Goal: Task Accomplishment & Management: Check status

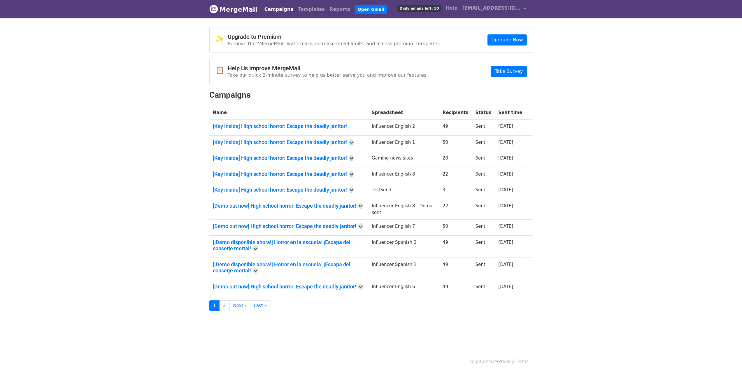
click at [144, 63] on body "MergeMail Campaigns Templates Reports Open Gmail Daily emails left: 50 Help los…" at bounding box center [371, 167] width 742 height 334
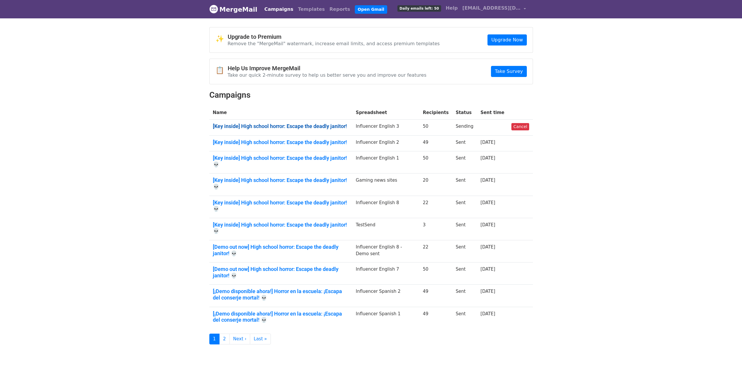
click at [330, 128] on link "[Key inside] High school horror: Escape the deadly janitor!" at bounding box center [281, 126] width 136 height 6
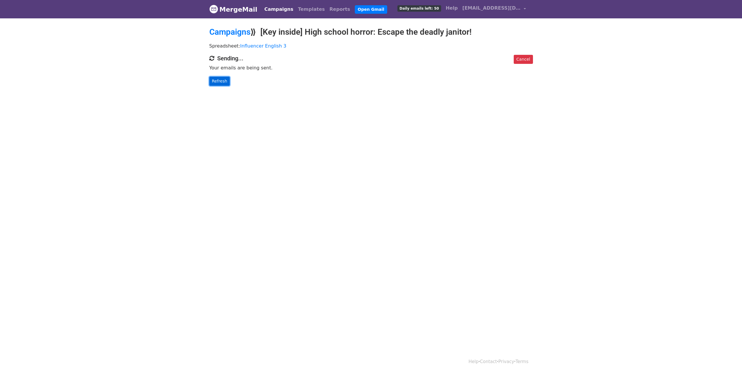
click at [221, 79] on link "Refresh" at bounding box center [219, 81] width 21 height 9
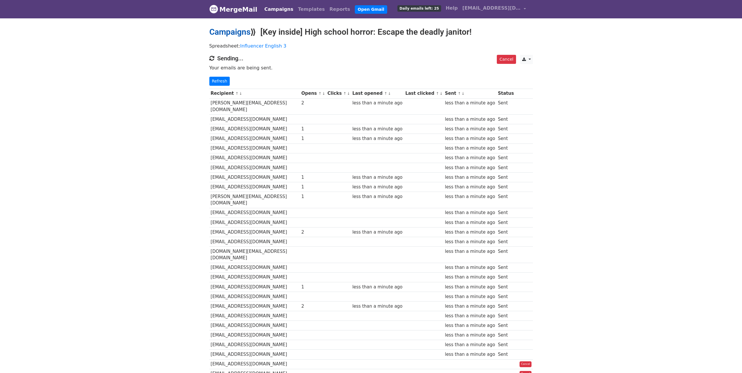
click at [240, 31] on link "Campaigns" at bounding box center [229, 32] width 41 height 10
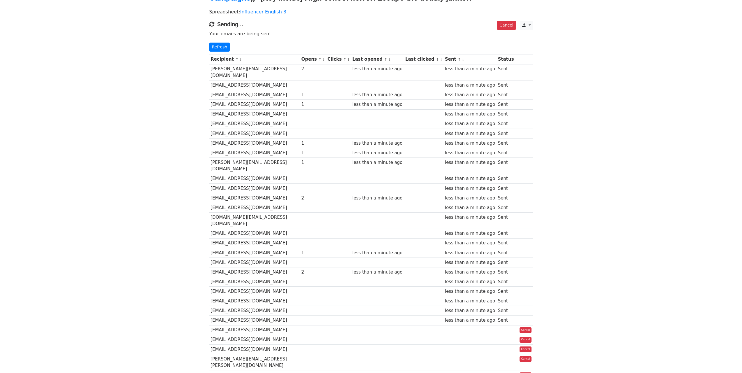
scroll to position [117, 0]
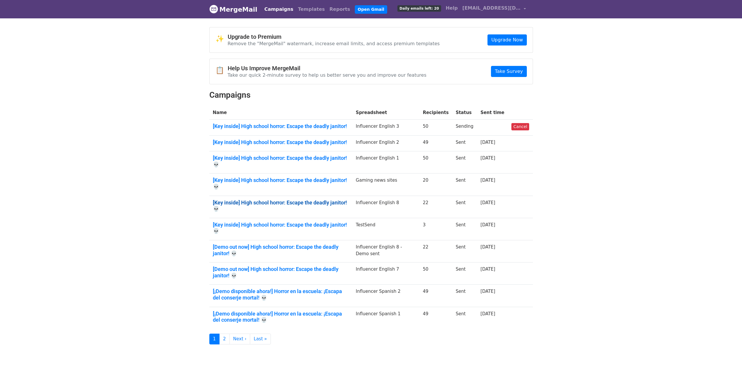
click at [343, 199] on link "[Key inside] High school horror: Escape the deadly janitor! 💀" at bounding box center [281, 205] width 136 height 13
click at [323, 177] on link "[Key inside] High school horror: Escape the deadly janitor! 💀" at bounding box center [281, 183] width 136 height 13
click at [325, 143] on link "[Key inside] High school horror: Escape the deadly janitor!" at bounding box center [281, 142] width 136 height 6
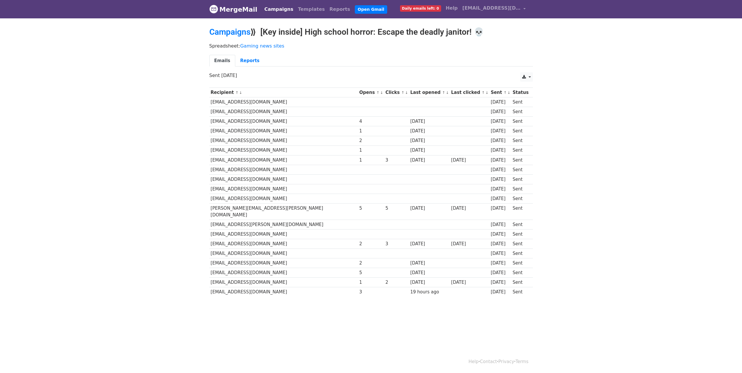
drag, startPoint x: 0, startPoint y: 0, endPoint x: 323, endPoint y: 172, distance: 366.3
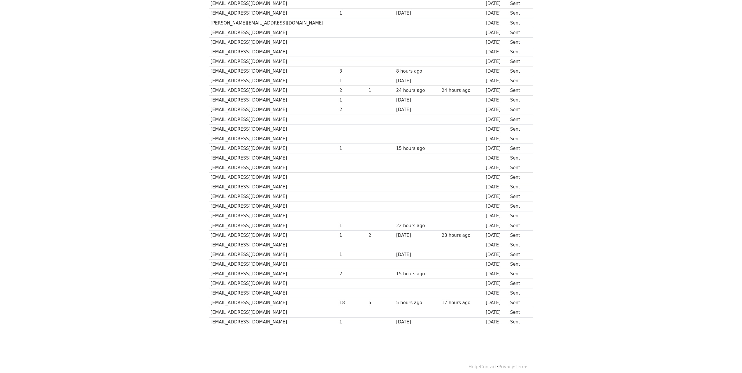
scroll to position [249, 0]
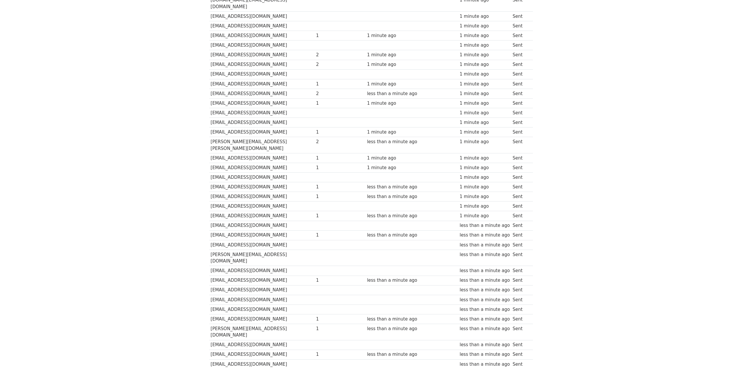
scroll to position [258, 0]
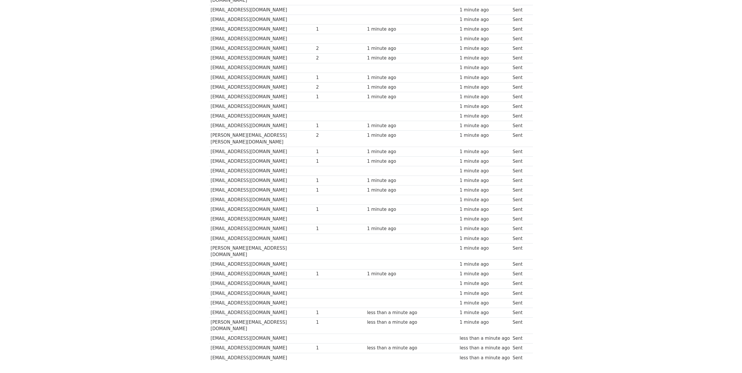
click at [191, 135] on body "MergeMail Campaigns Templates Reports Open Gmail Daily emails left: 0 Help lost…" at bounding box center [371, 67] width 742 height 647
